Goal: Find specific page/section: Find specific page/section

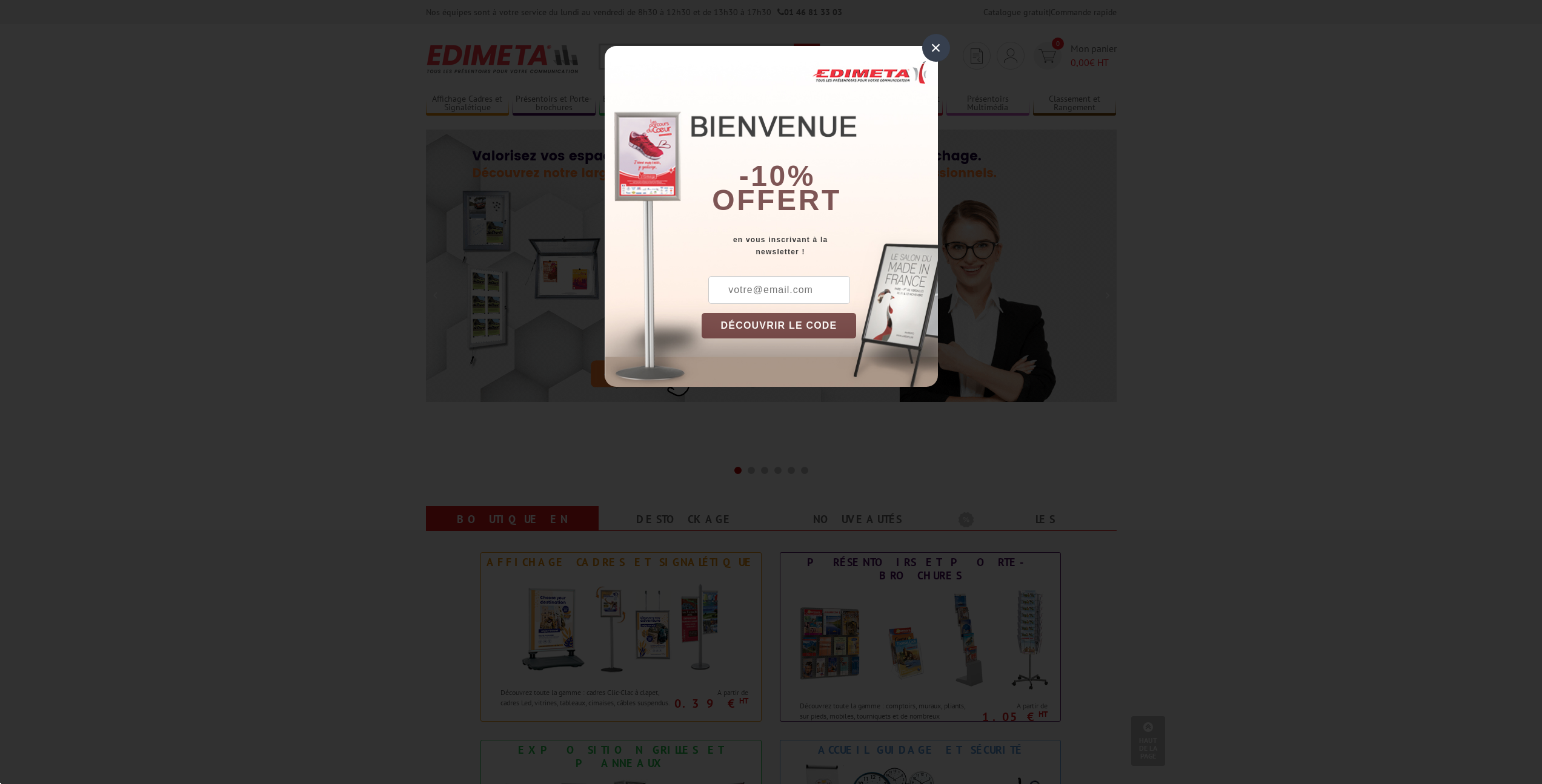
scroll to position [242, 0]
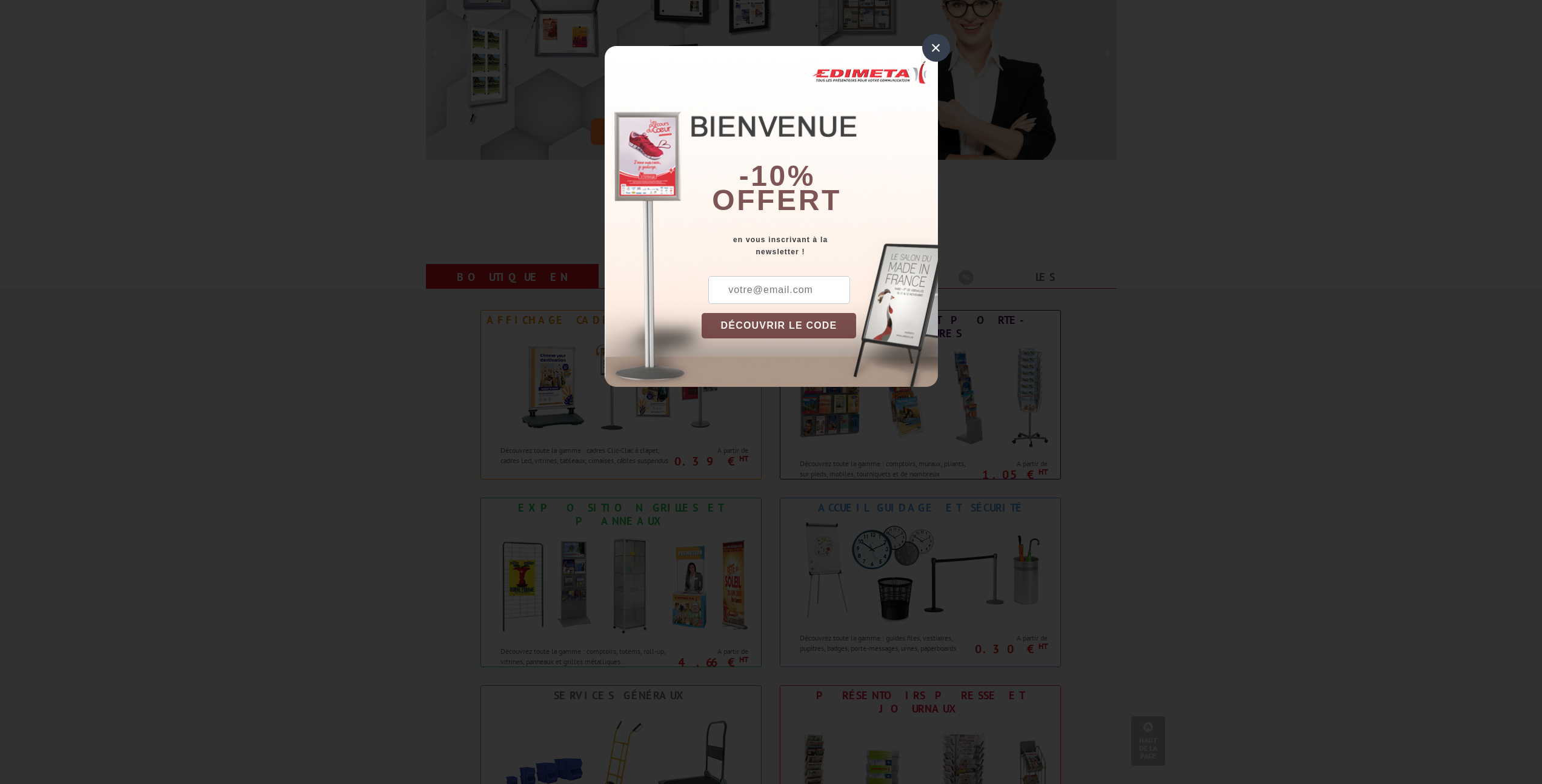
click at [936, 44] on div "×" at bounding box center [936, 48] width 28 height 28
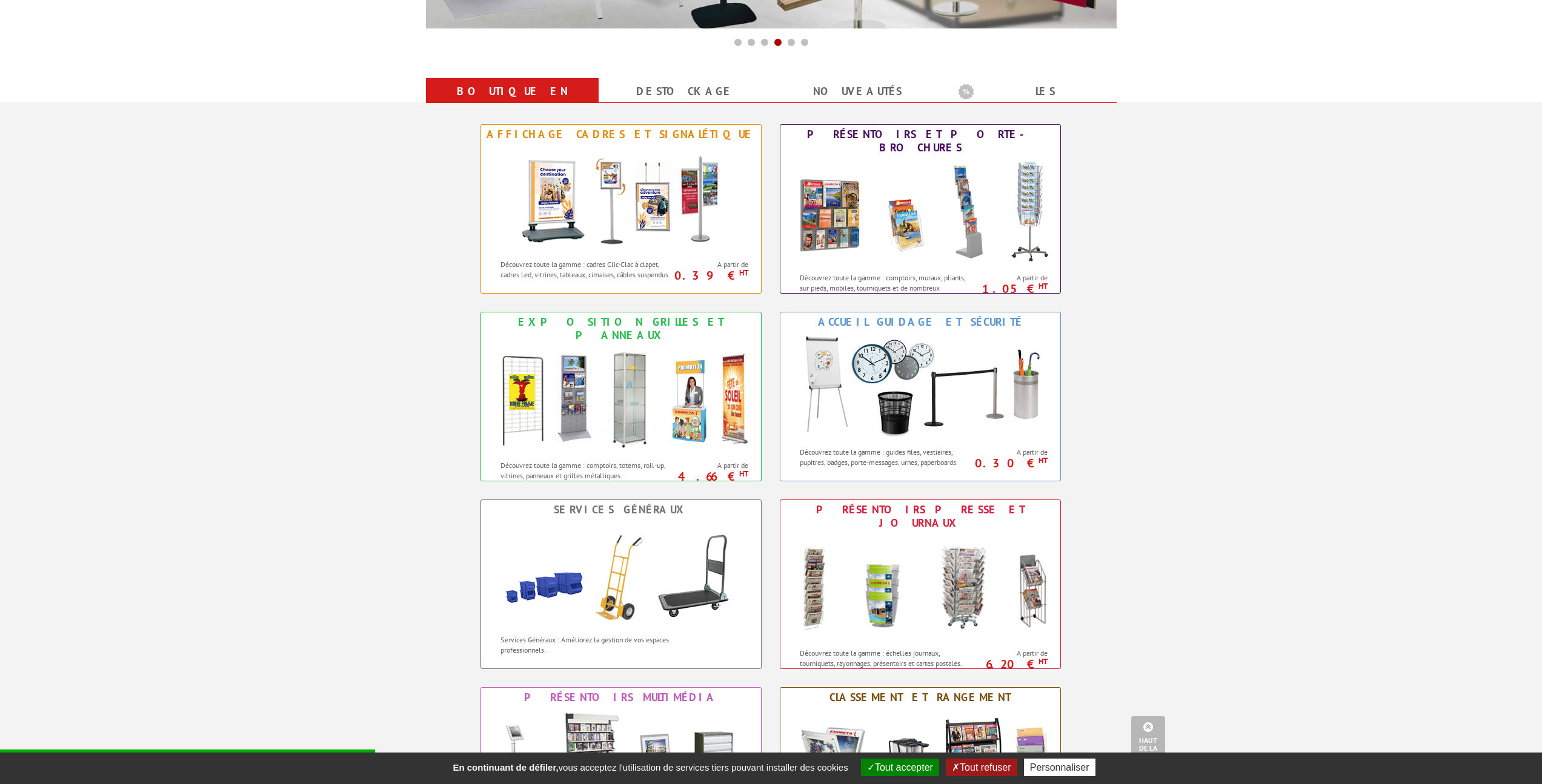
scroll to position [424, 0]
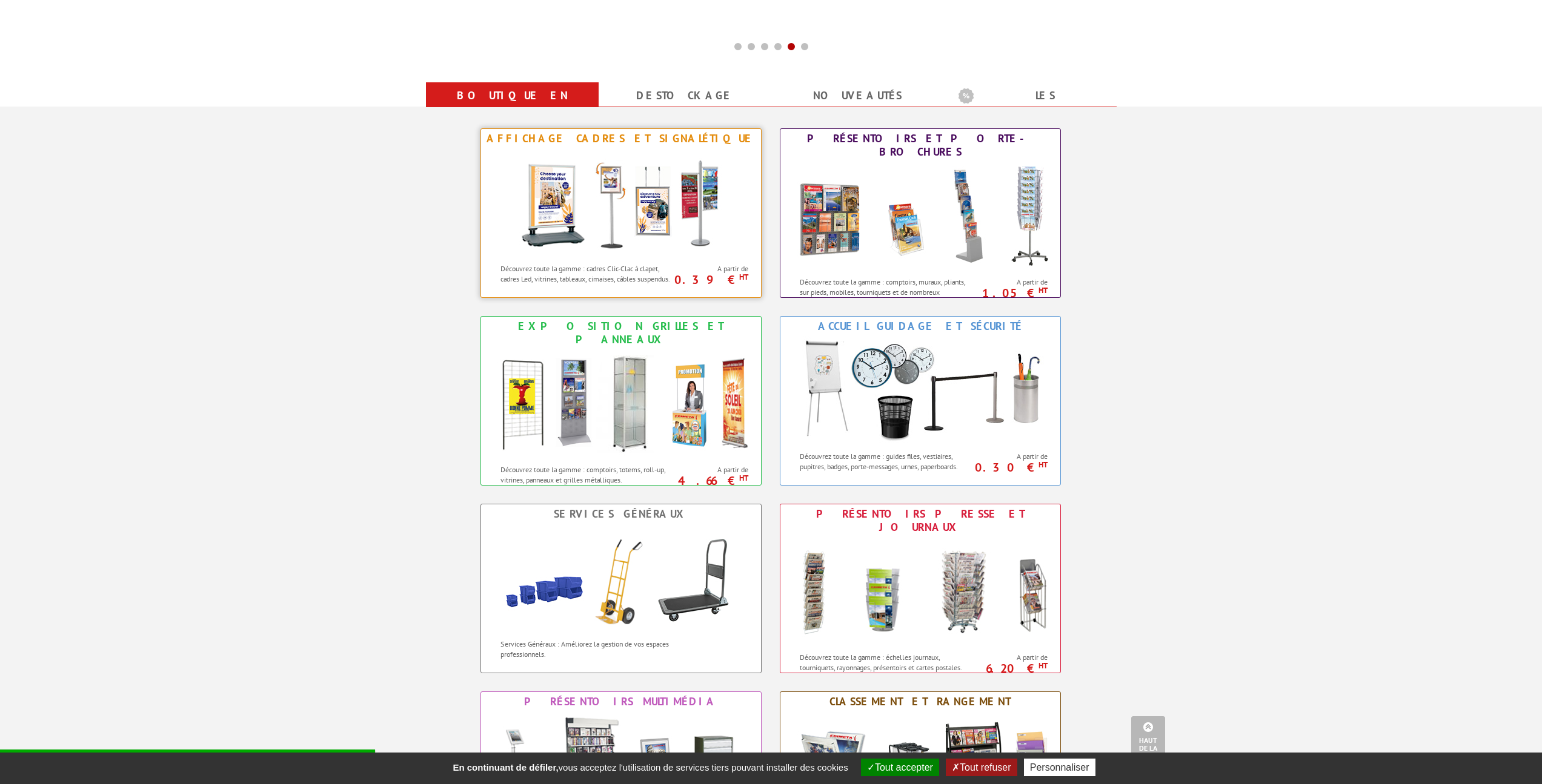
click at [658, 219] on img at bounding box center [621, 203] width 224 height 109
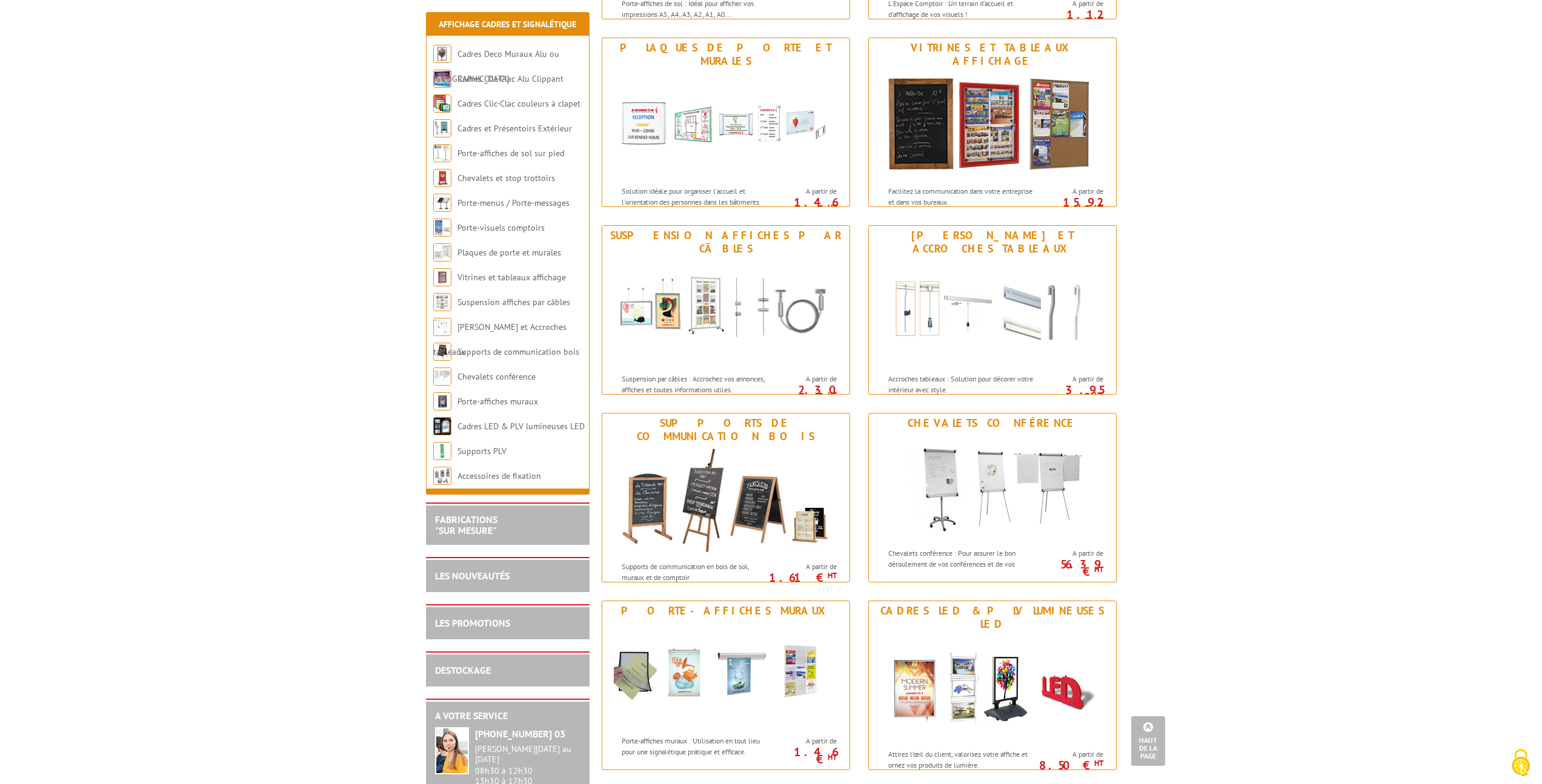
scroll to position [908, 0]
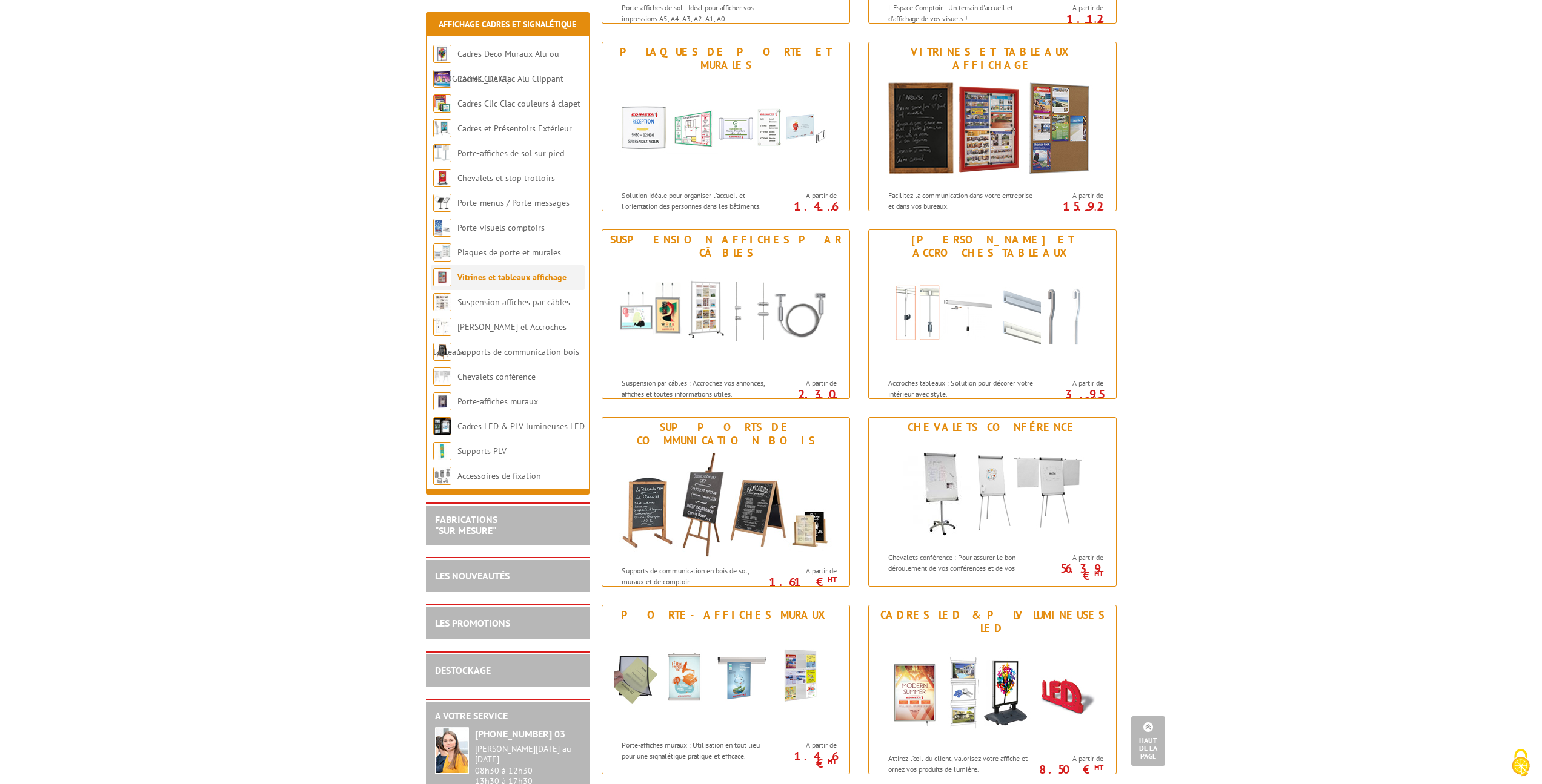
click at [474, 274] on link "Vitrines et tableaux affichage" at bounding box center [512, 277] width 109 height 11
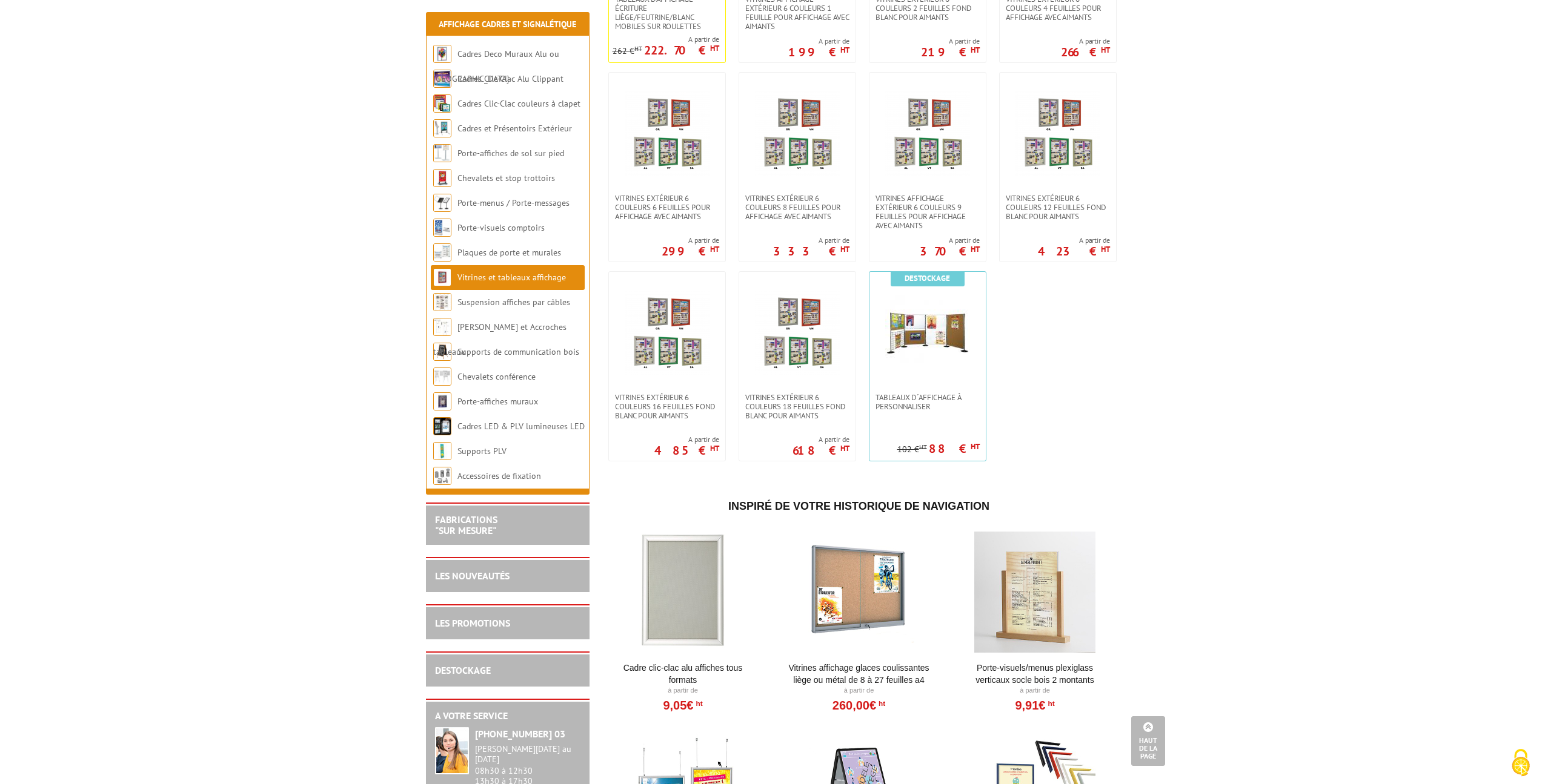
scroll to position [969, 0]
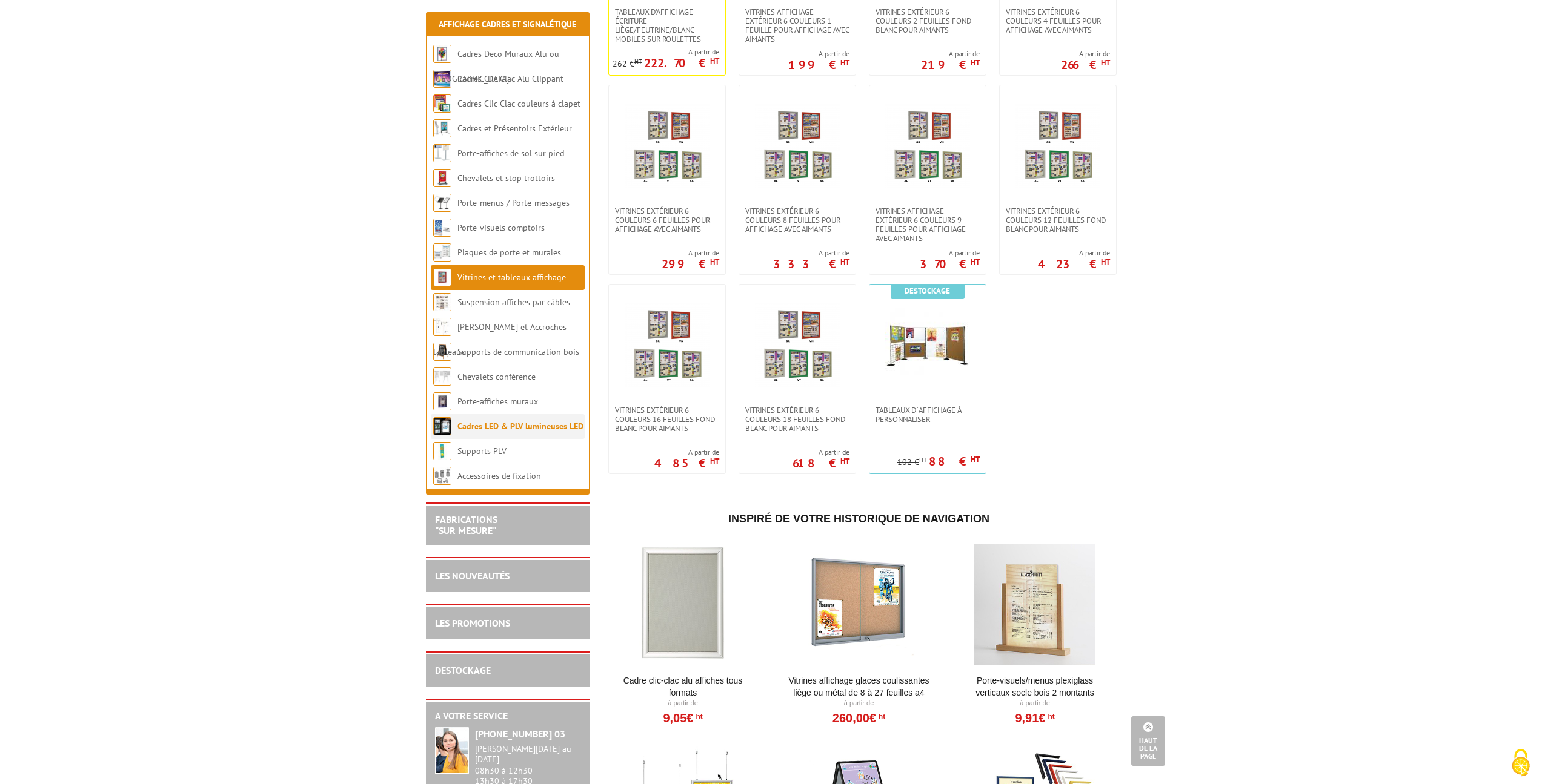
click at [512, 427] on link "Cadres LED & PLV lumineuses LED" at bounding box center [520, 426] width 126 height 11
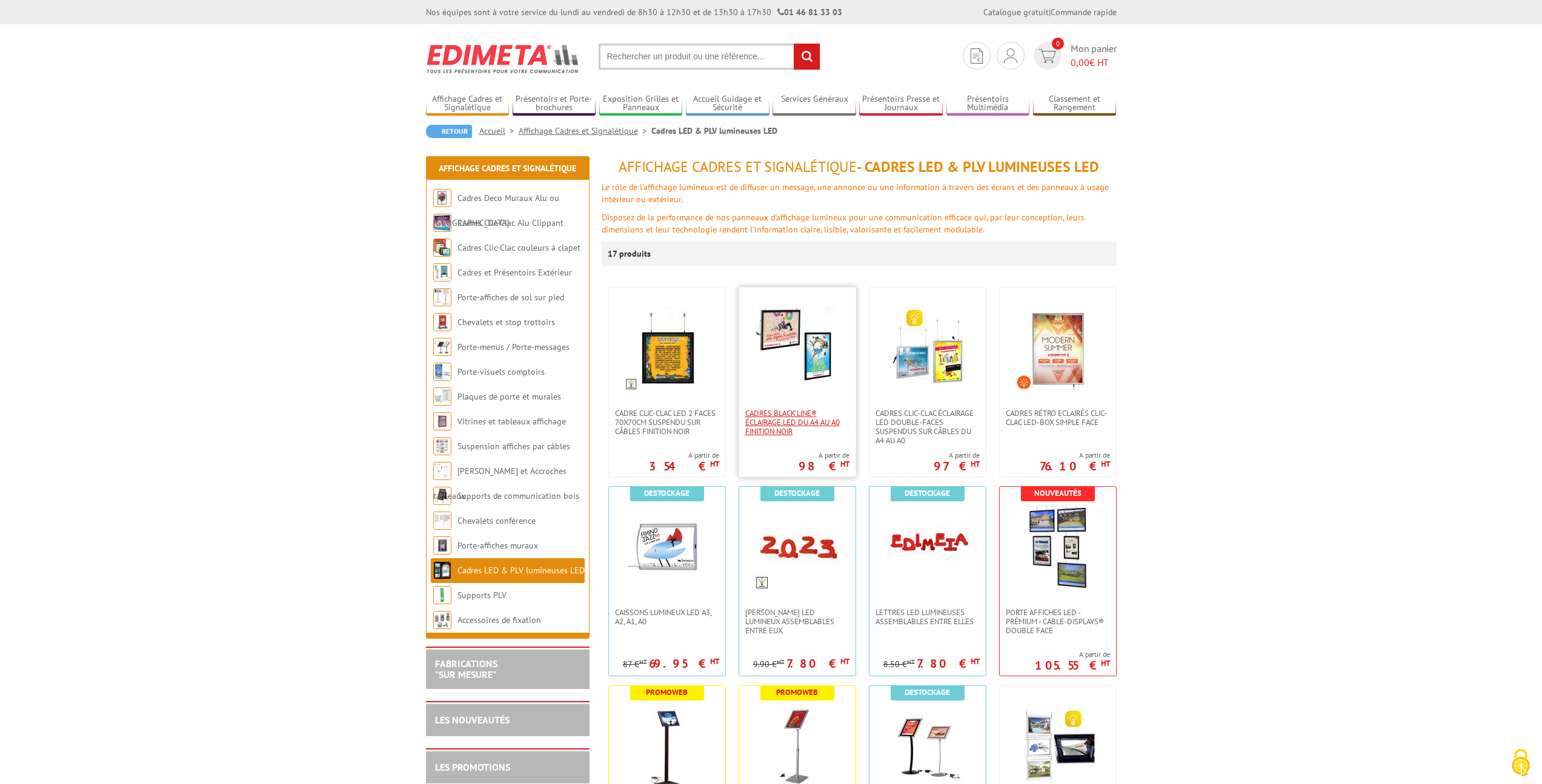
click at [827, 419] on span "Cadres Black’Line® éclairage LED du A4 au A0 finition noir" at bounding box center [797, 422] width 104 height 27
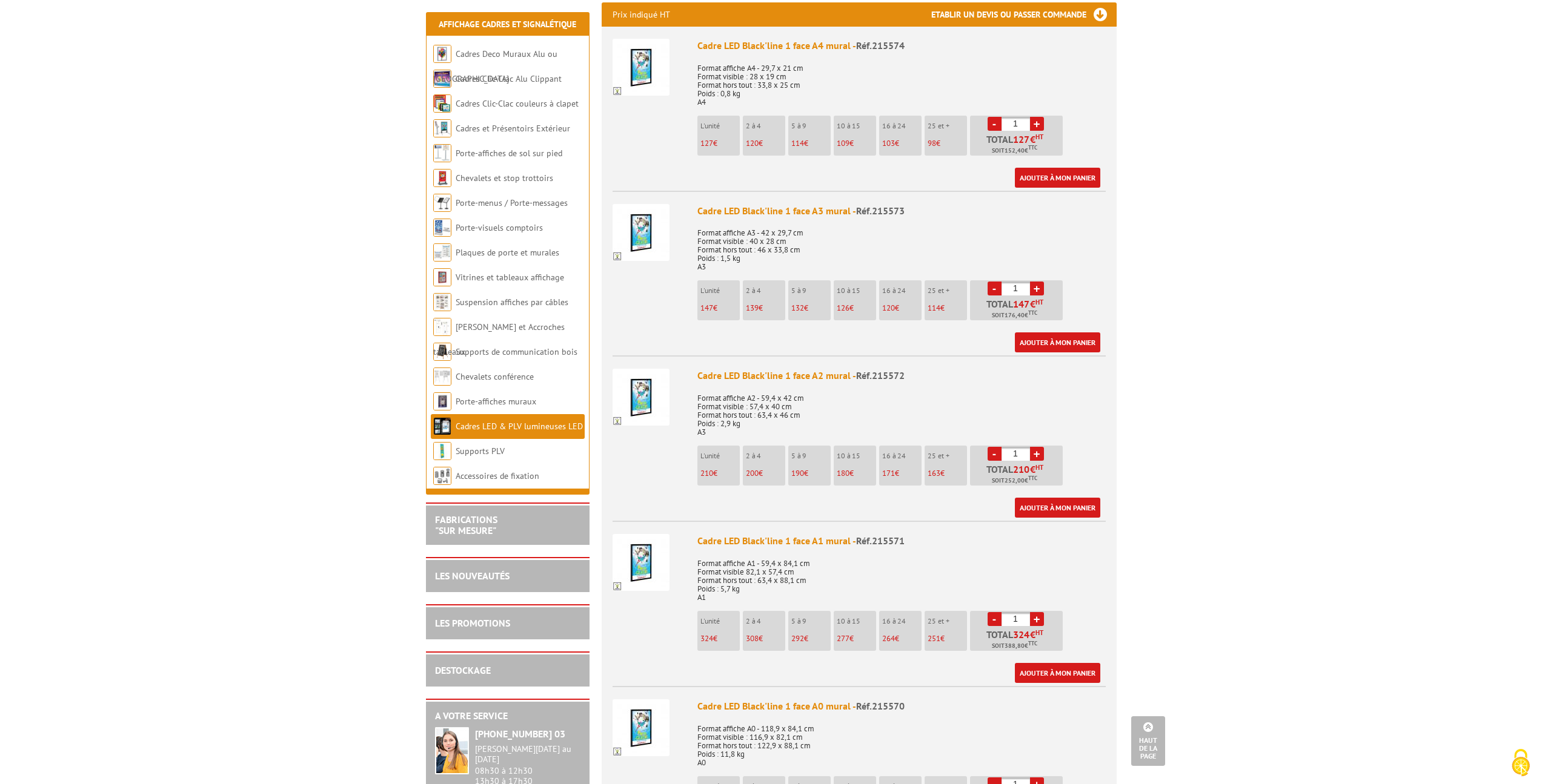
scroll to position [303, 0]
